Goal: Find contact information: Find contact information

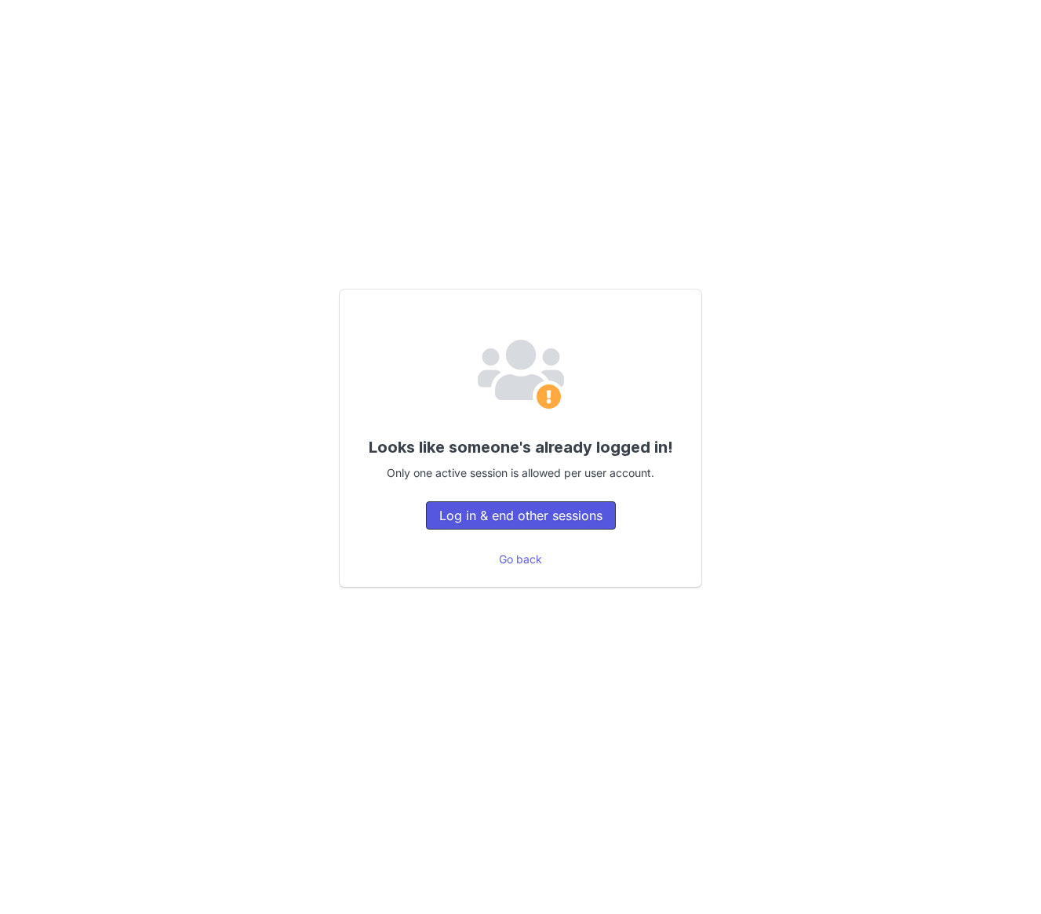
click at [504, 517] on button "Log in & end other sessions" at bounding box center [521, 515] width 190 height 28
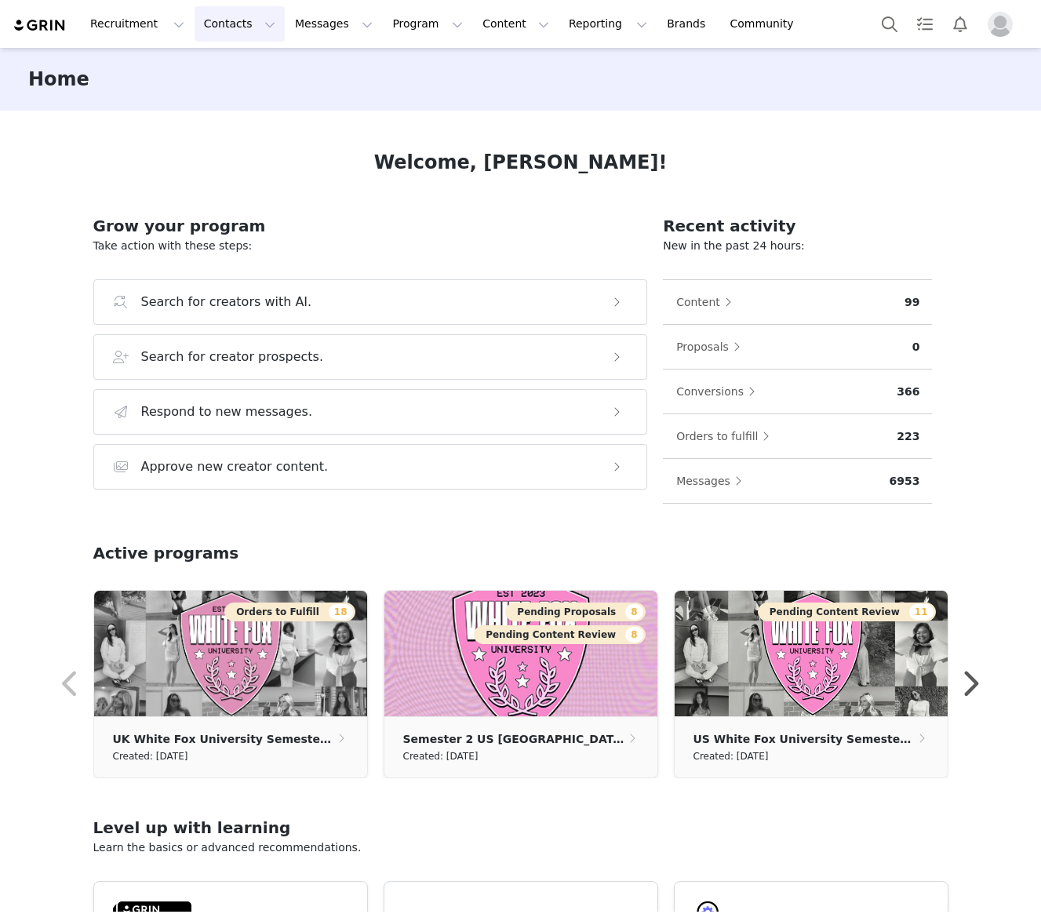
click at [215, 18] on button "Contacts Contacts" at bounding box center [240, 23] width 90 height 35
click at [206, 72] on p "Creators" at bounding box center [219, 69] width 47 height 16
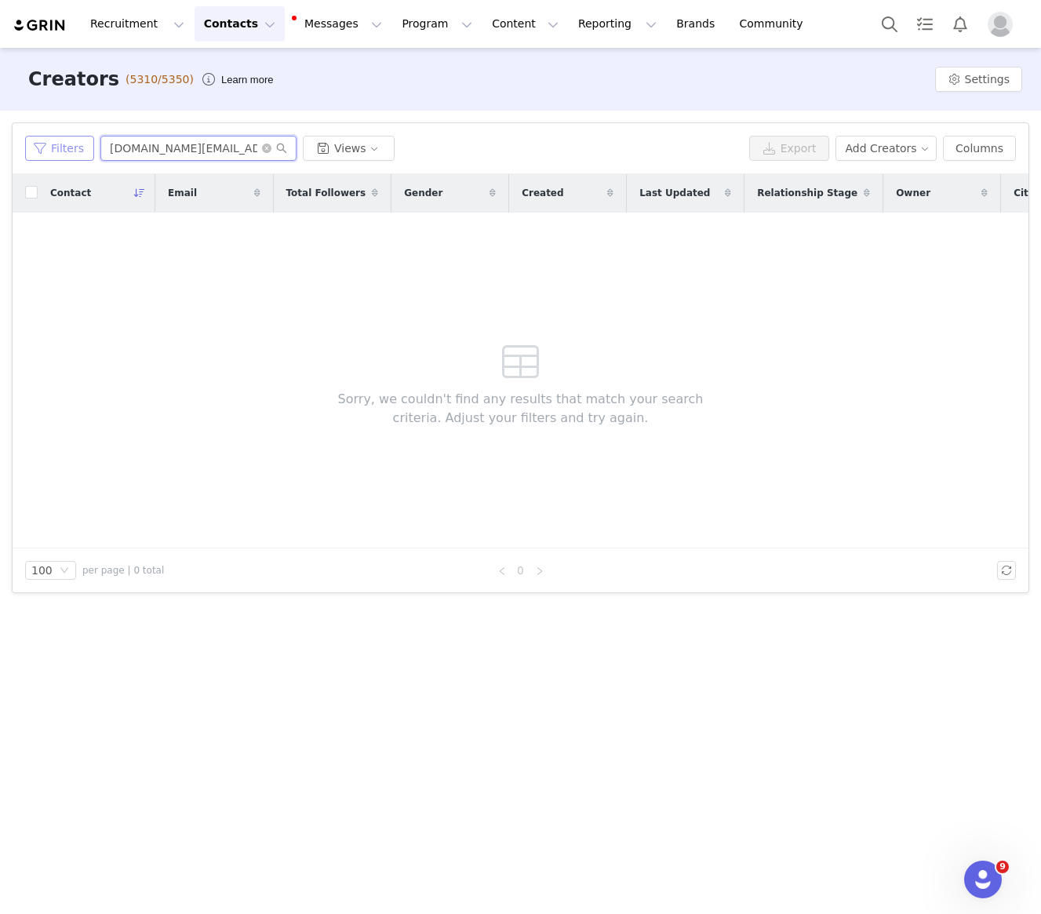
drag, startPoint x: 255, startPoint y: 150, endPoint x: 45, endPoint y: 150, distance: 210.3
click at [45, 150] on div "Filters mimaa.contact@gmail.com Views" at bounding box center [384, 148] width 718 height 25
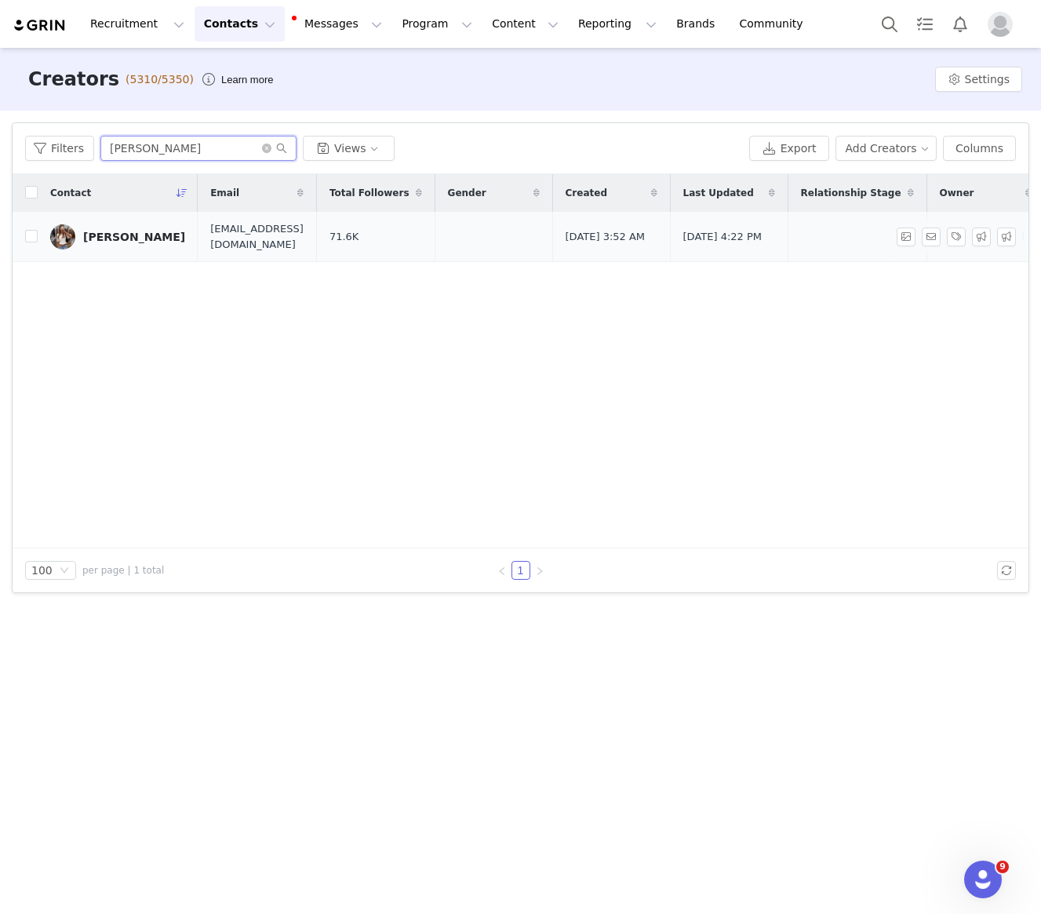
type input "bo ball"
click at [109, 241] on div "BO Ball" at bounding box center [134, 237] width 102 height 13
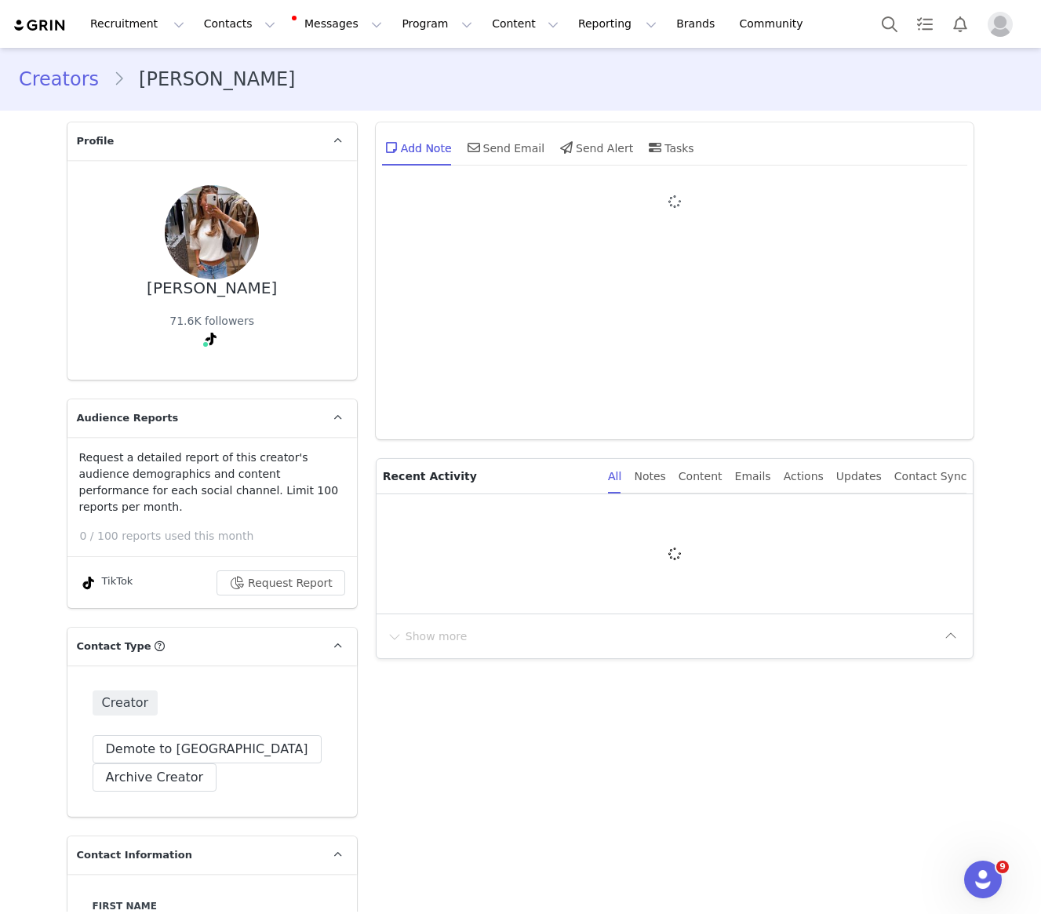
type input "+44 (United Kingdom)"
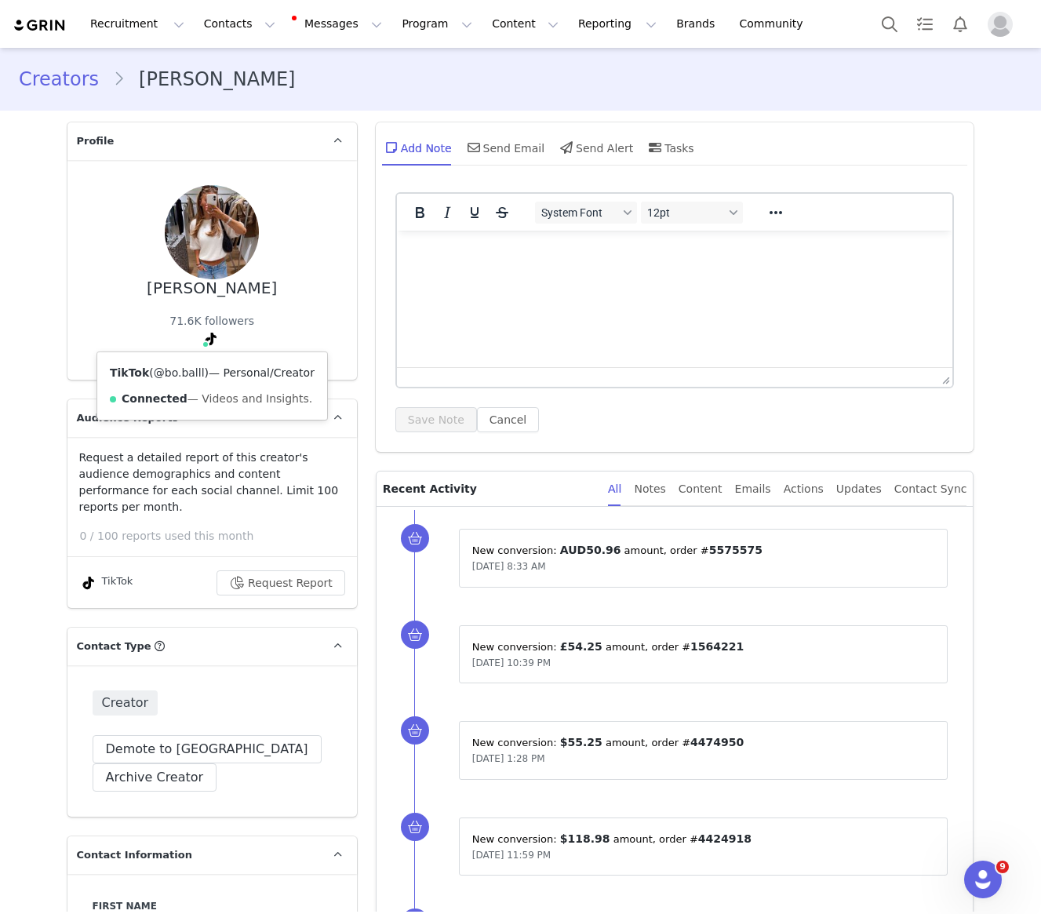
click at [190, 375] on link "@bo.balll" at bounding box center [179, 373] width 51 height 13
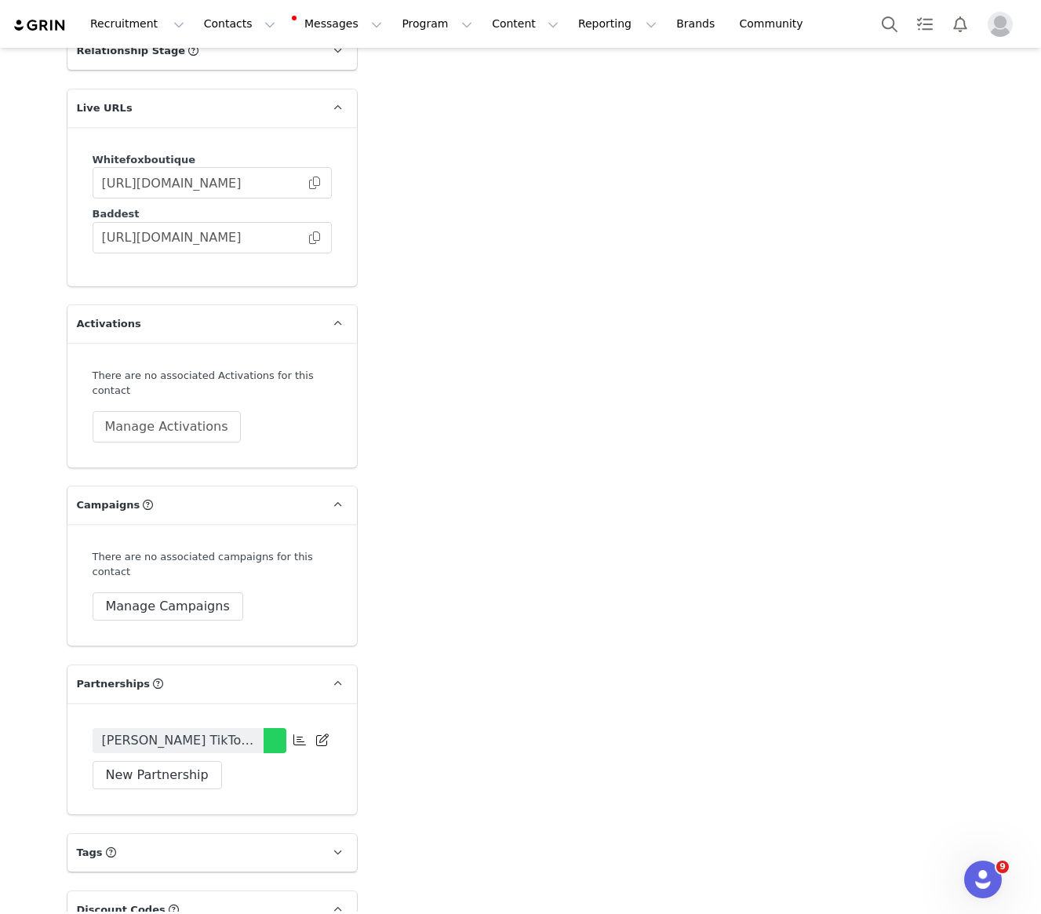
scroll to position [3181, 0]
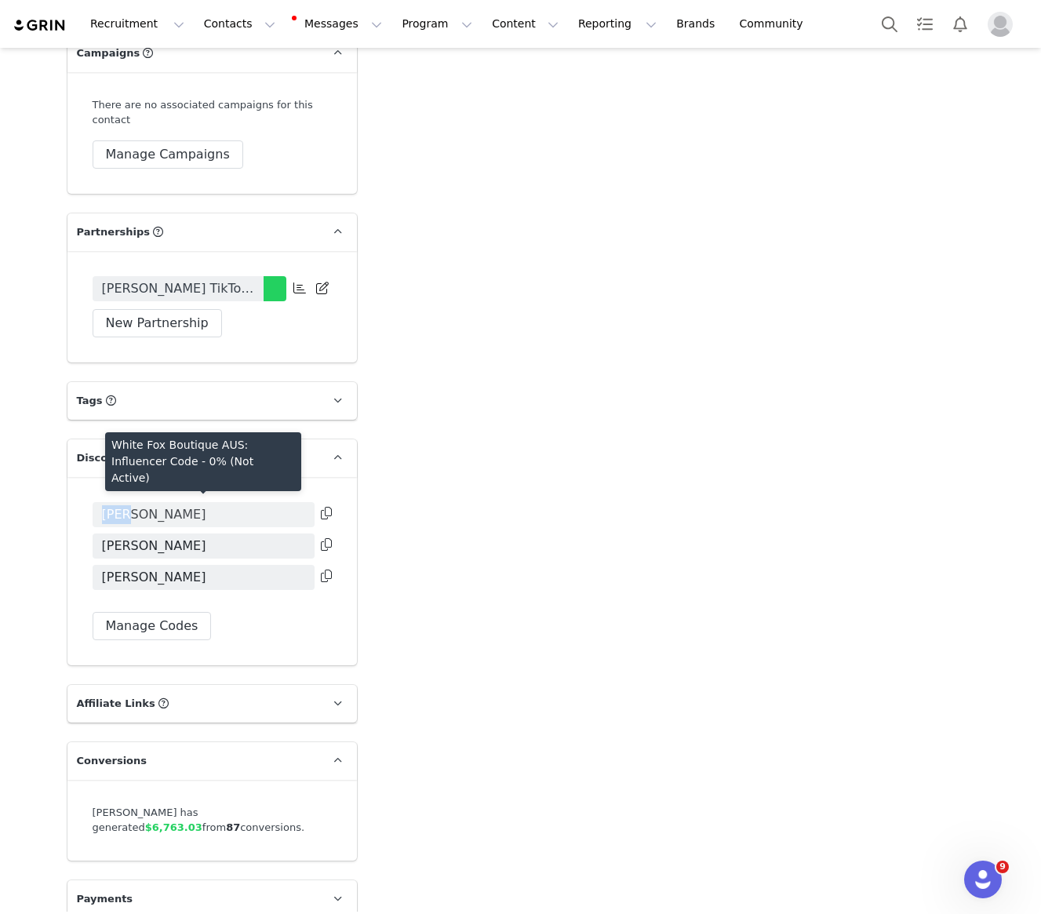
drag, startPoint x: 151, startPoint y: 499, endPoint x: 100, endPoint y: 499, distance: 51.0
click at [100, 502] on span "BOTT" at bounding box center [204, 514] width 222 height 25
copy span "BOTT"
